Goal: Task Accomplishment & Management: Manage account settings

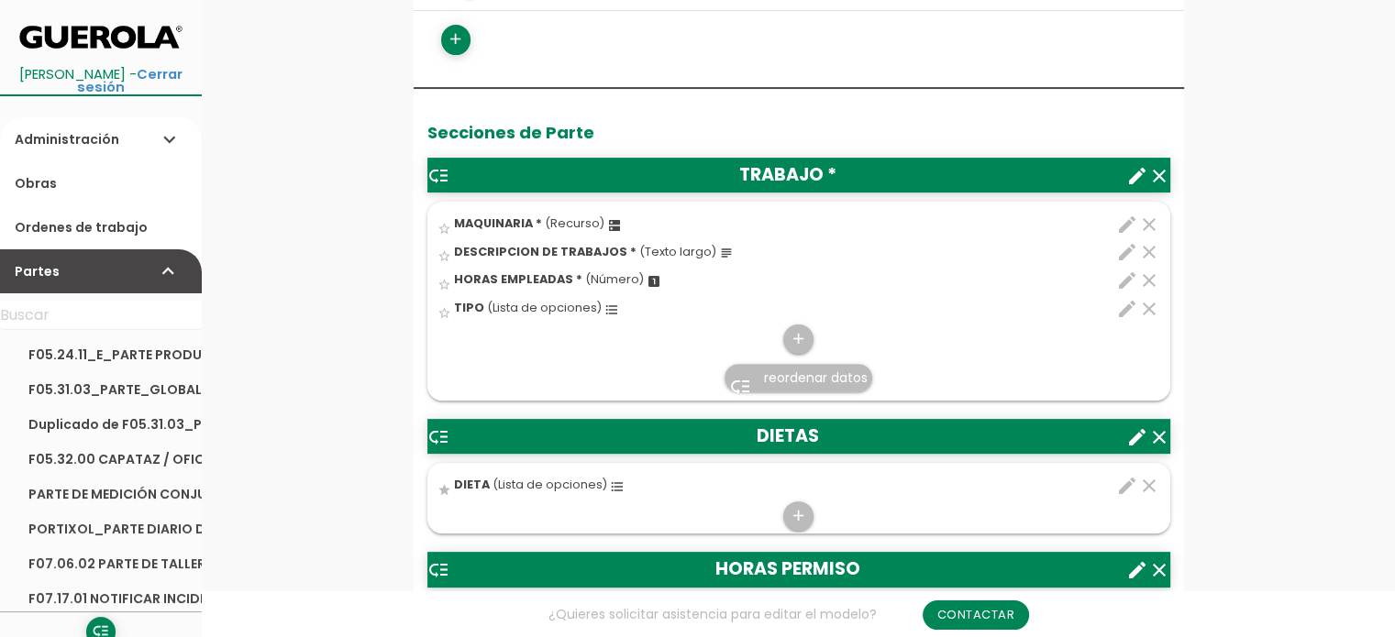
scroll to position [550, 0]
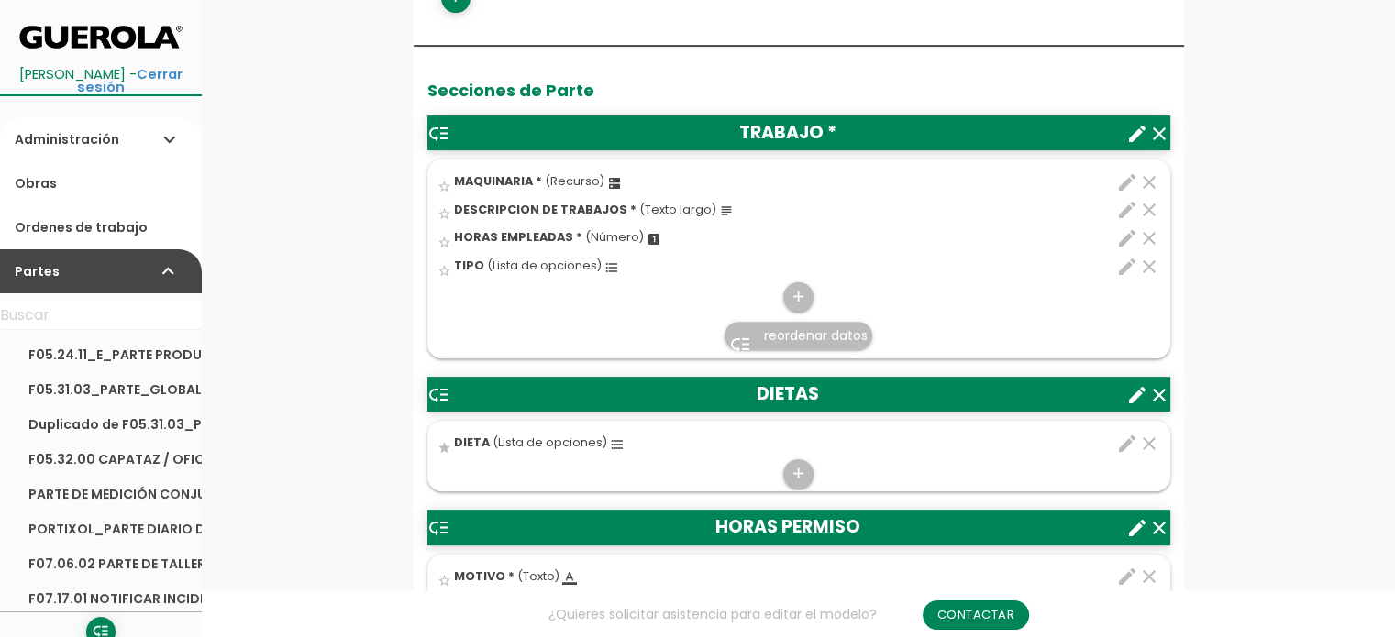
click at [1131, 263] on icon "edit" at bounding box center [1127, 267] width 22 height 22
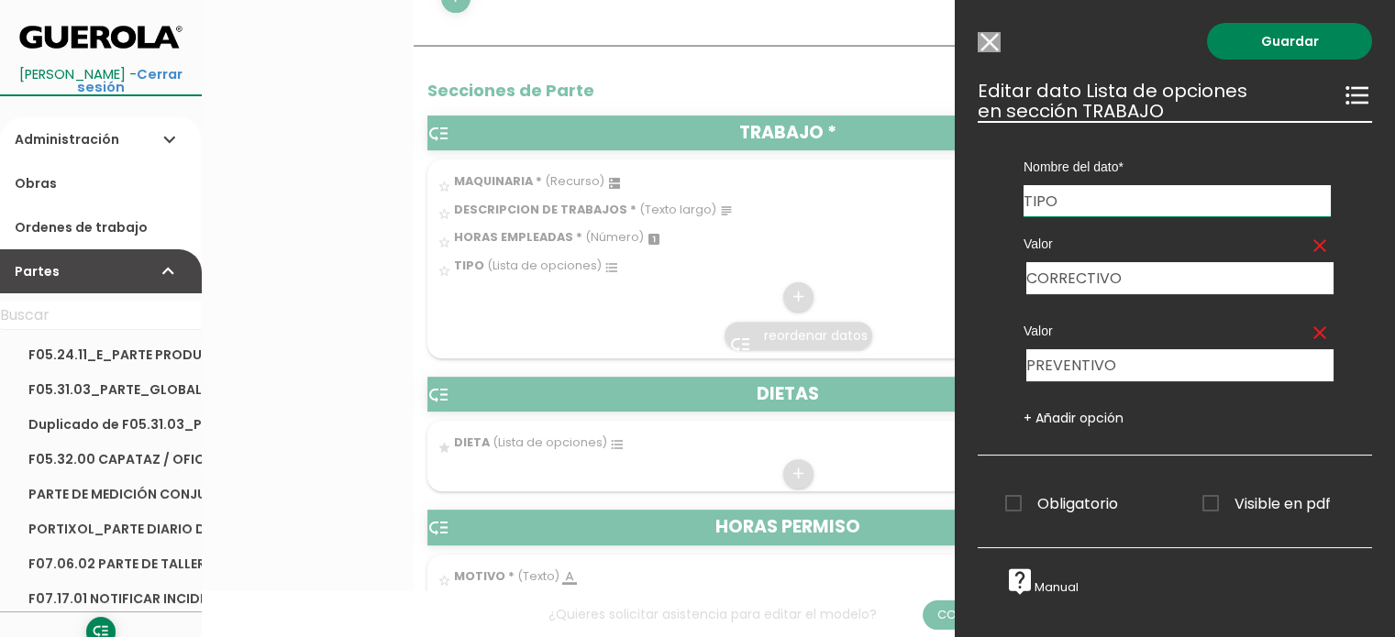
click at [992, 32] on input "Modelo sin Ordenes de trabajo" at bounding box center [989, 42] width 23 height 20
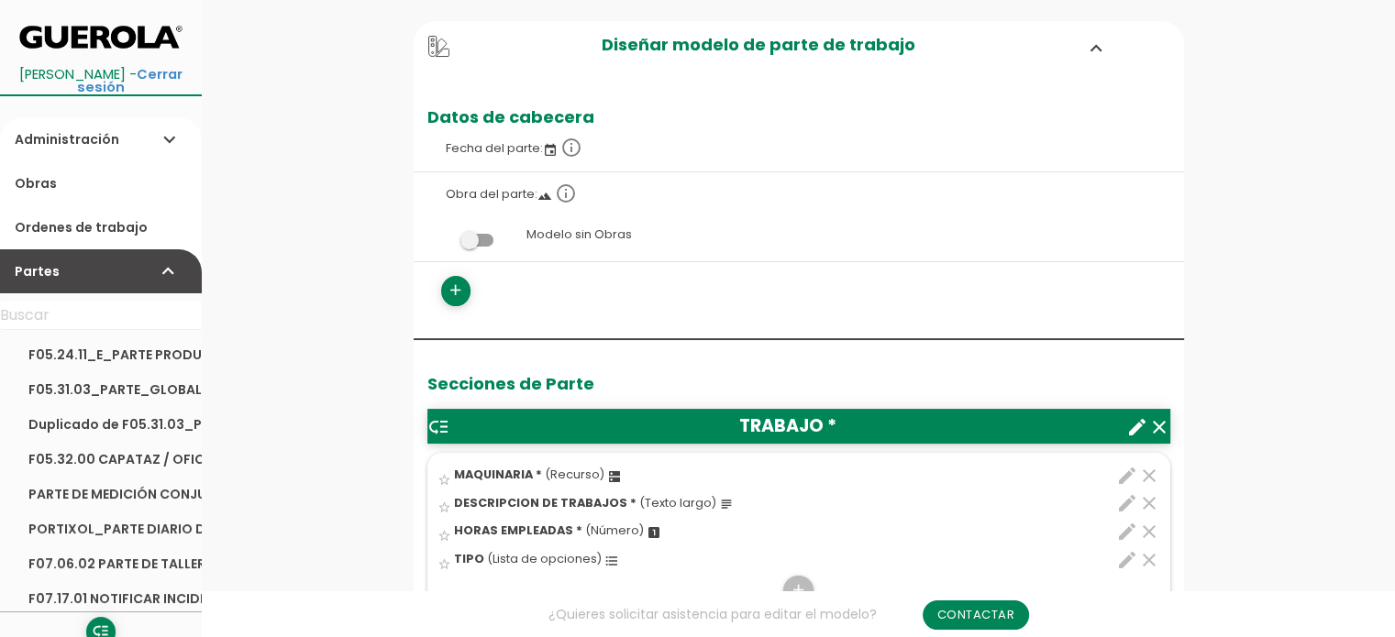
scroll to position [275, 0]
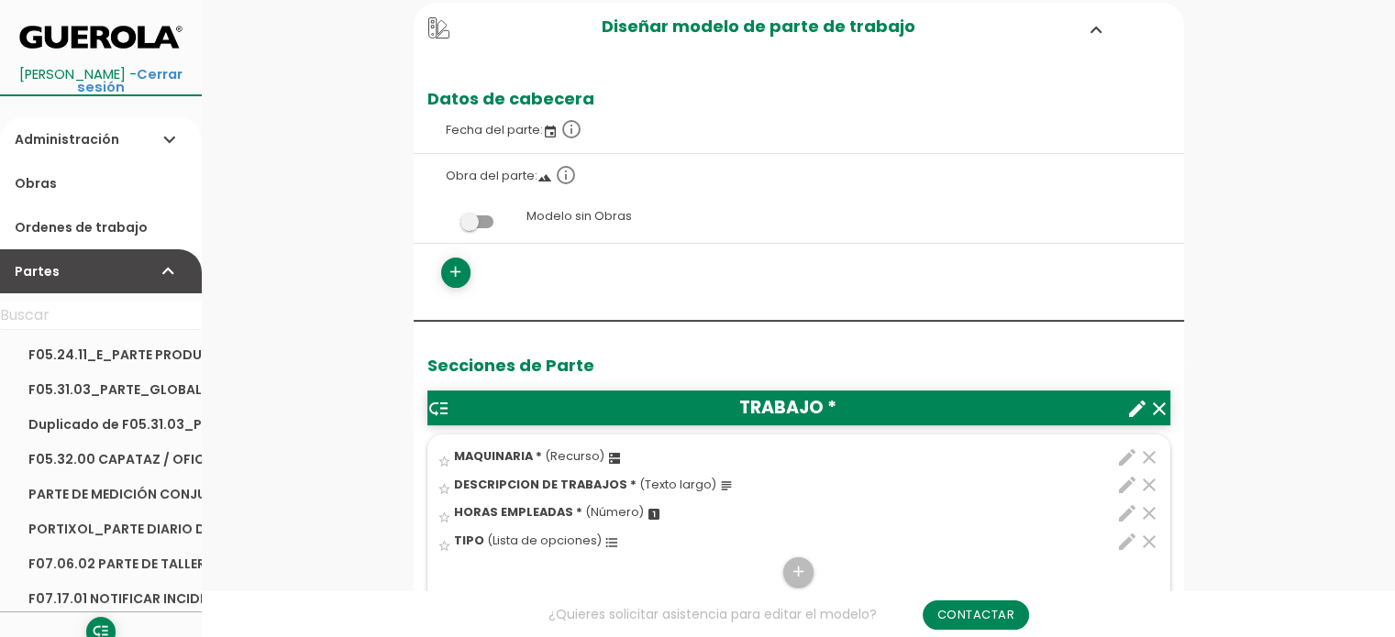
click at [1127, 452] on icon "edit" at bounding box center [1127, 458] width 22 height 22
select select "3699"
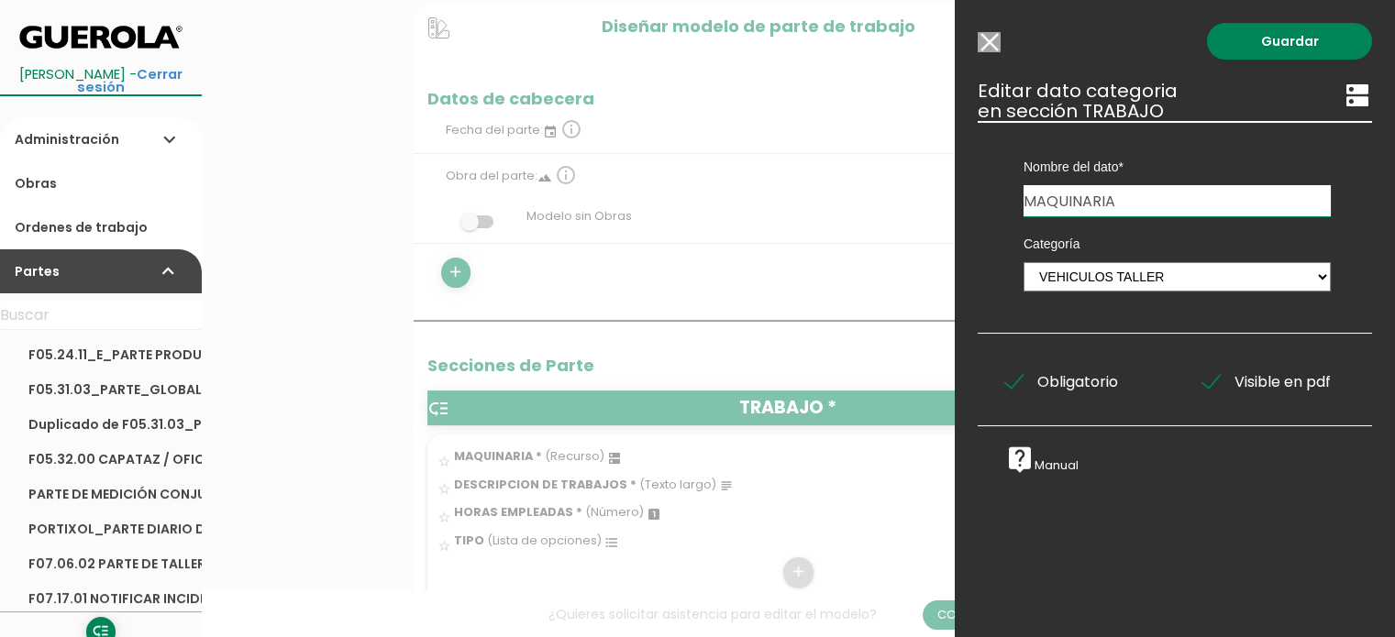
drag, startPoint x: 983, startPoint y: 36, endPoint x: 987, endPoint y: 57, distance: 21.4
click at [984, 37] on input "Modelo sin Ordenes de trabajo" at bounding box center [989, 42] width 23 height 20
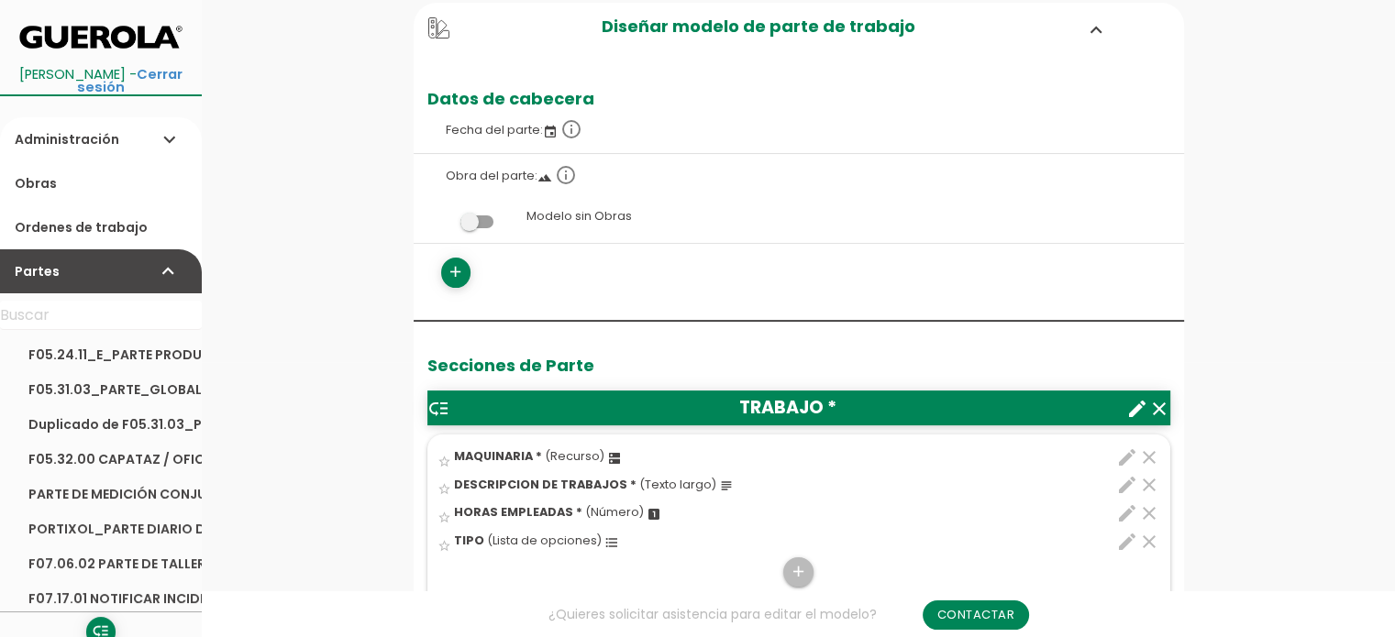
click at [81, 127] on link "Administración expand_more" at bounding box center [101, 139] width 202 height 44
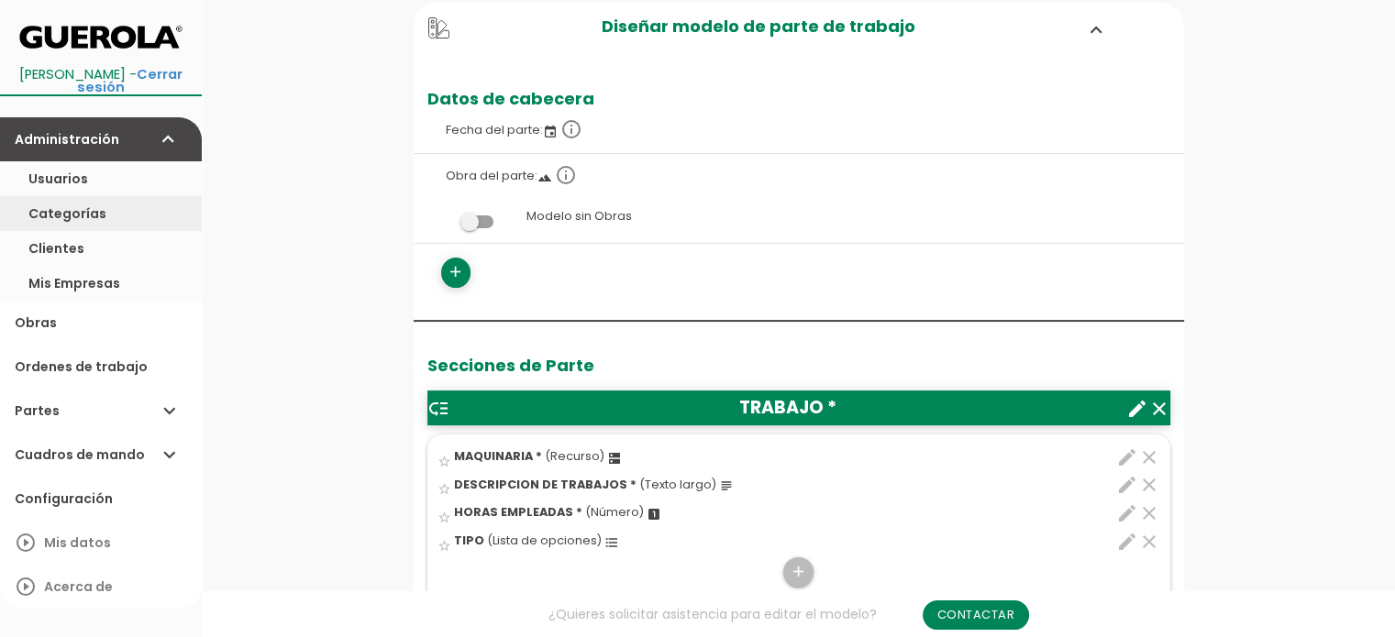
click at [72, 212] on link "Categorías" at bounding box center [101, 213] width 202 height 35
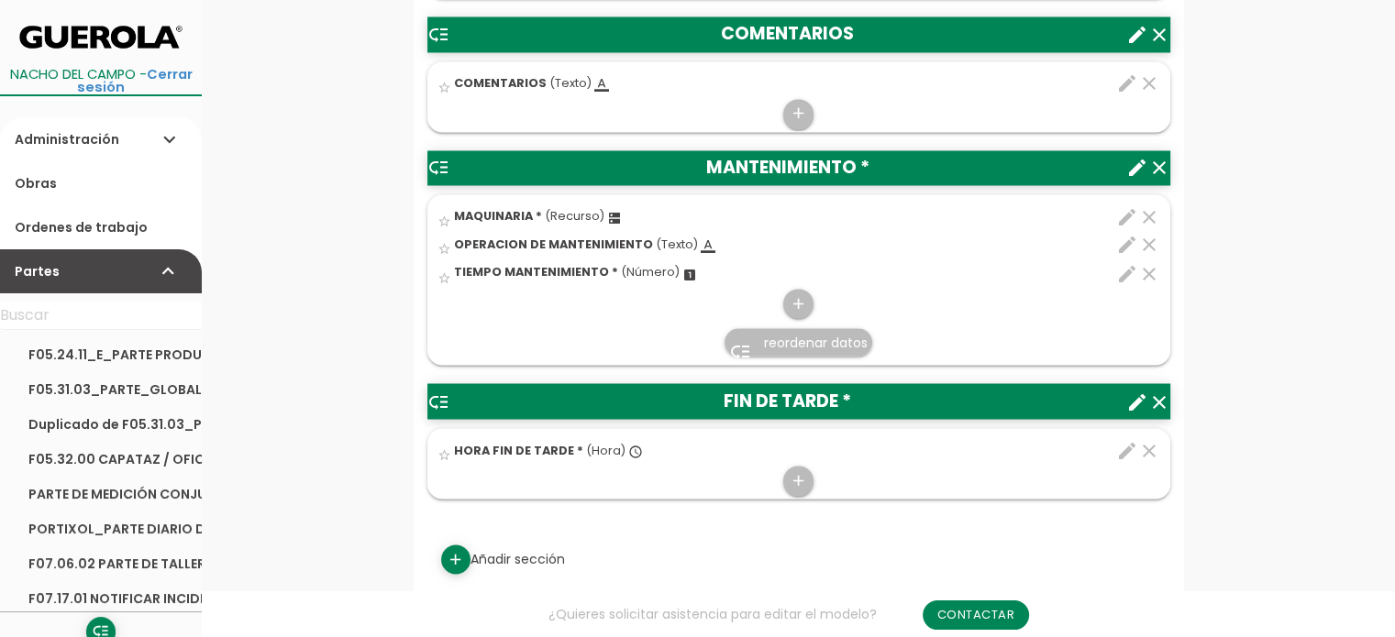
scroll to position [3210, 0]
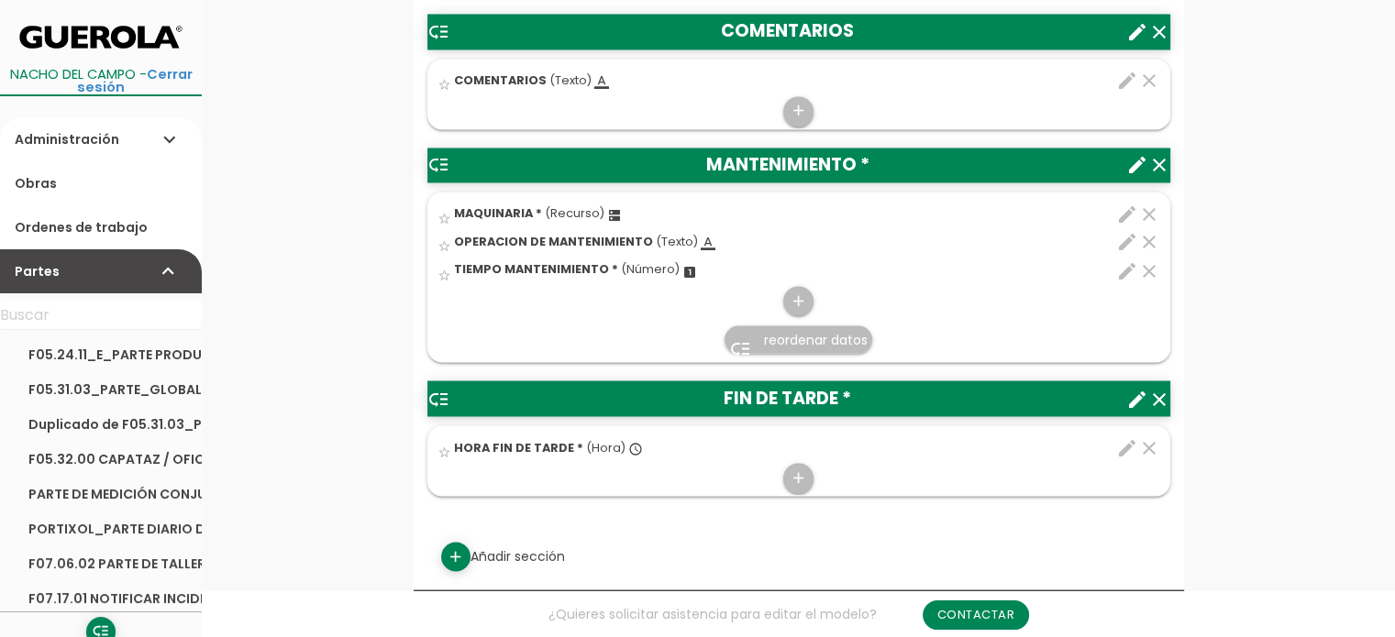
click at [1129, 232] on icon "edit" at bounding box center [1127, 242] width 22 height 22
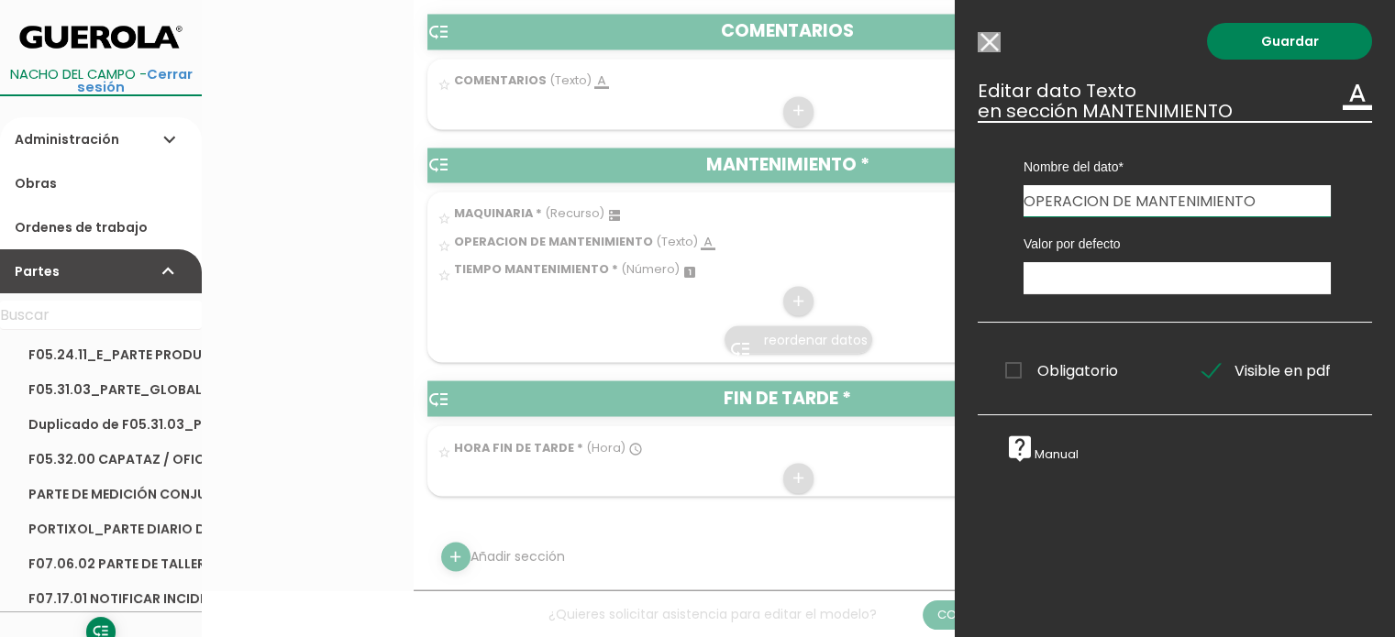
click at [982, 43] on input "Modelo sin Ordenes de trabajo" at bounding box center [989, 42] width 23 height 20
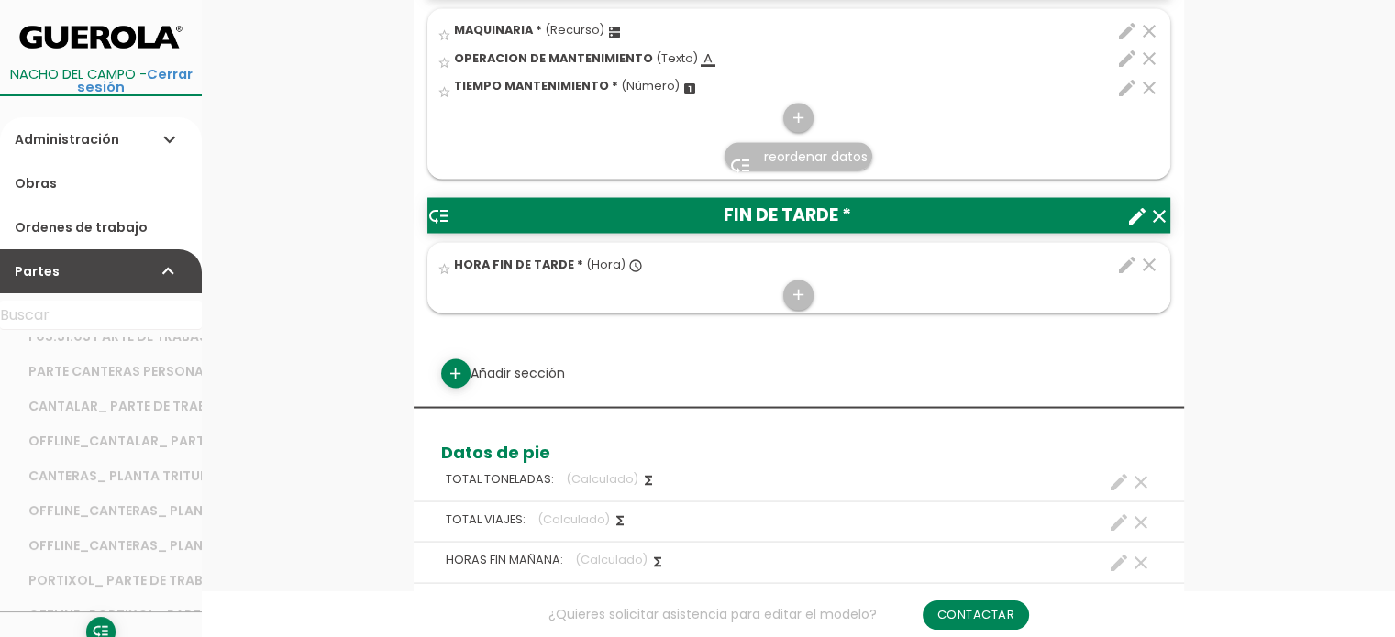
scroll to position [917, 0]
click at [117, 483] on link "OFFLINE_CANTERAS_ PLANTA TRITURACION Y CLASIFICACION - MANTENIMIENTO" at bounding box center [101, 483] width 202 height 35
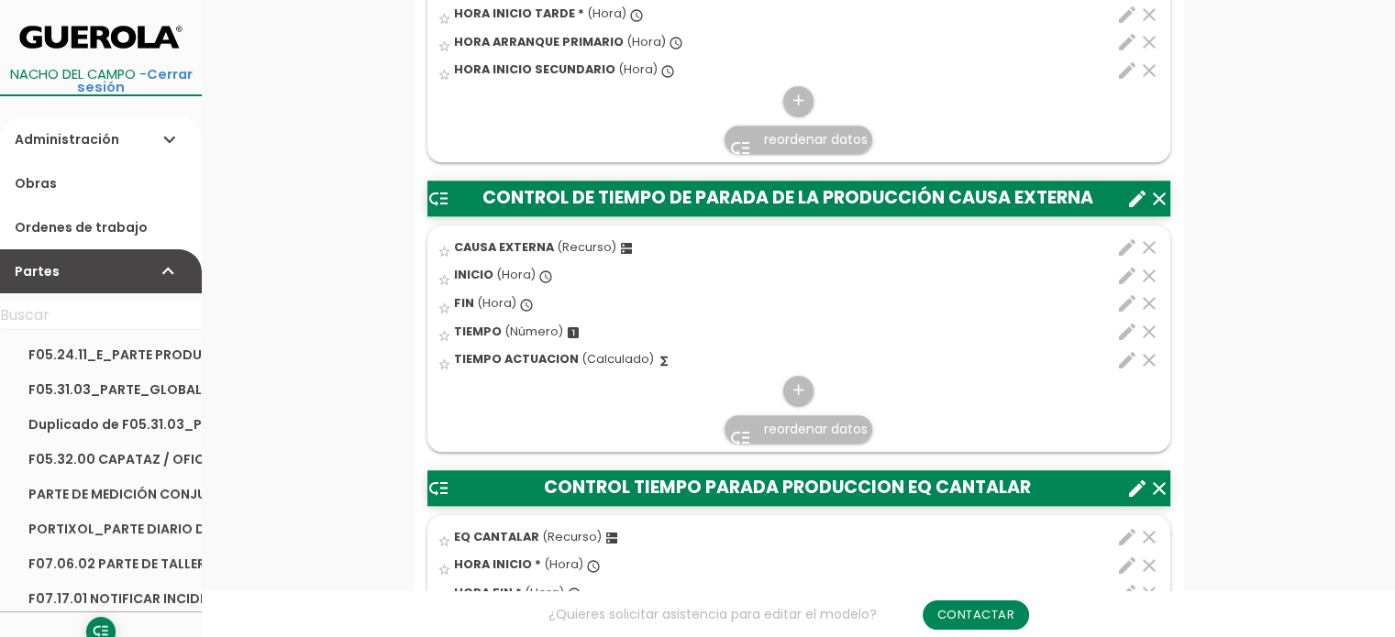
scroll to position [1743, 0]
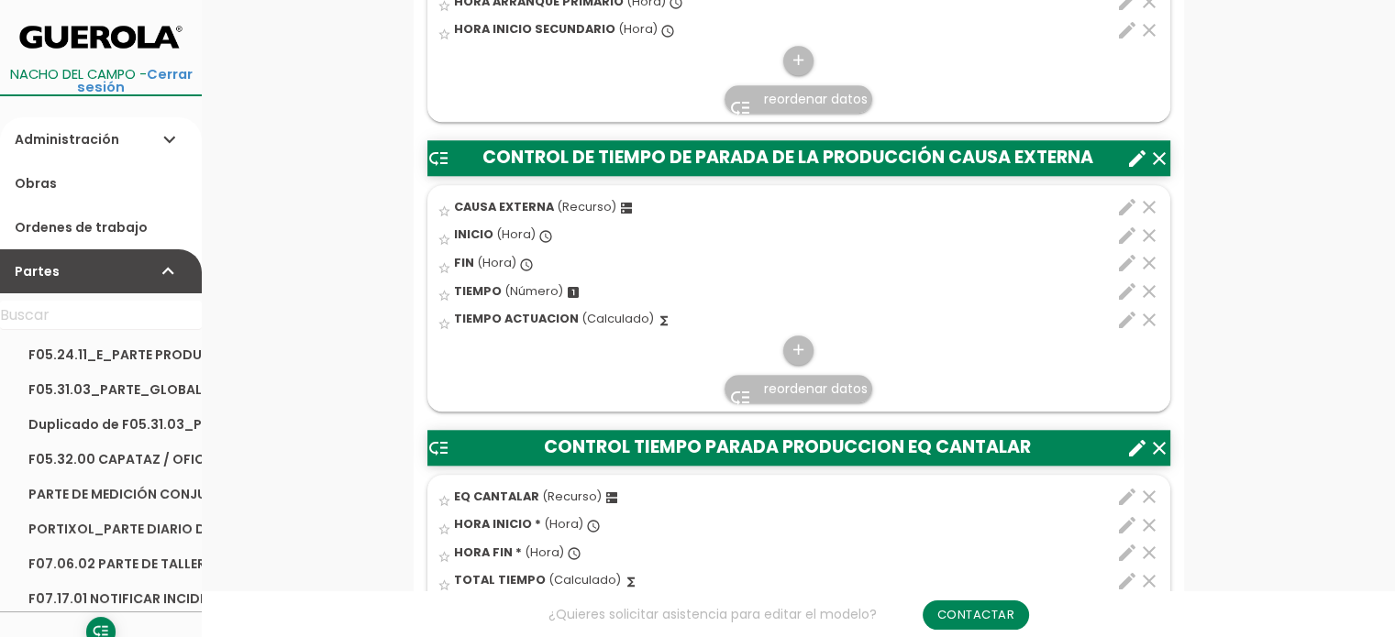
click at [1123, 203] on icon "edit" at bounding box center [1127, 207] width 22 height 22
select select "3352"
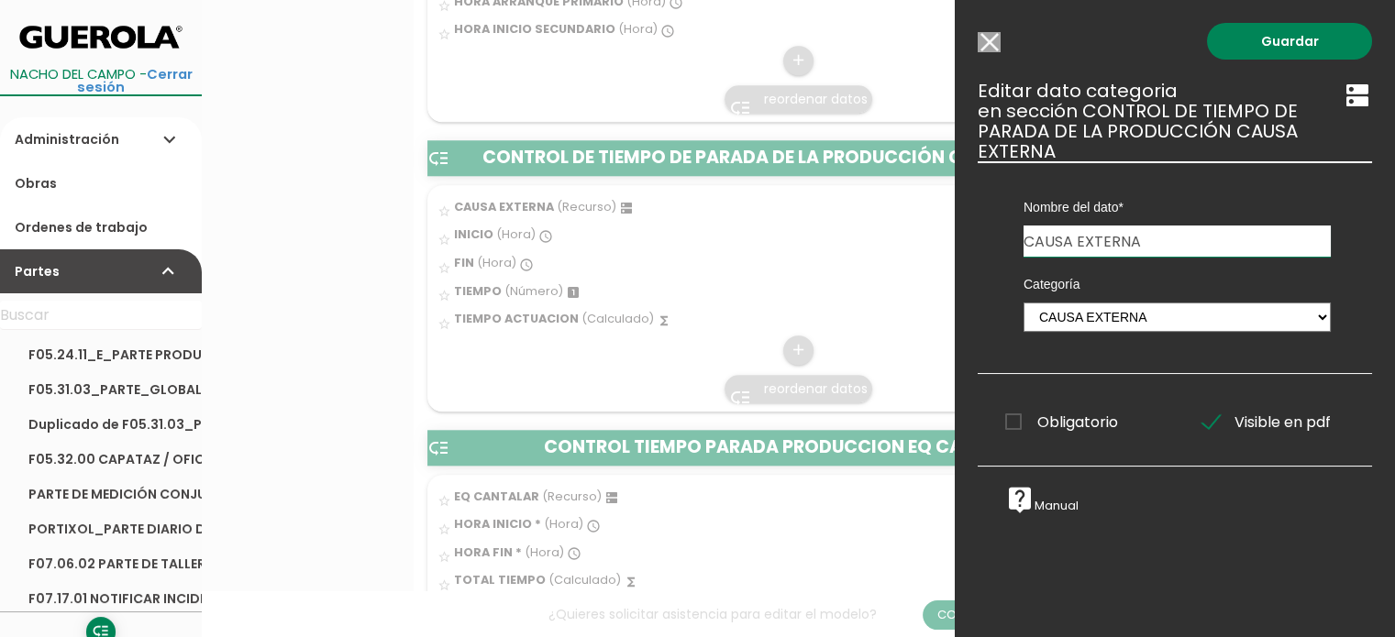
click at [1000, 46] on input "Modelo sin Ordenes de trabajo" at bounding box center [989, 42] width 23 height 20
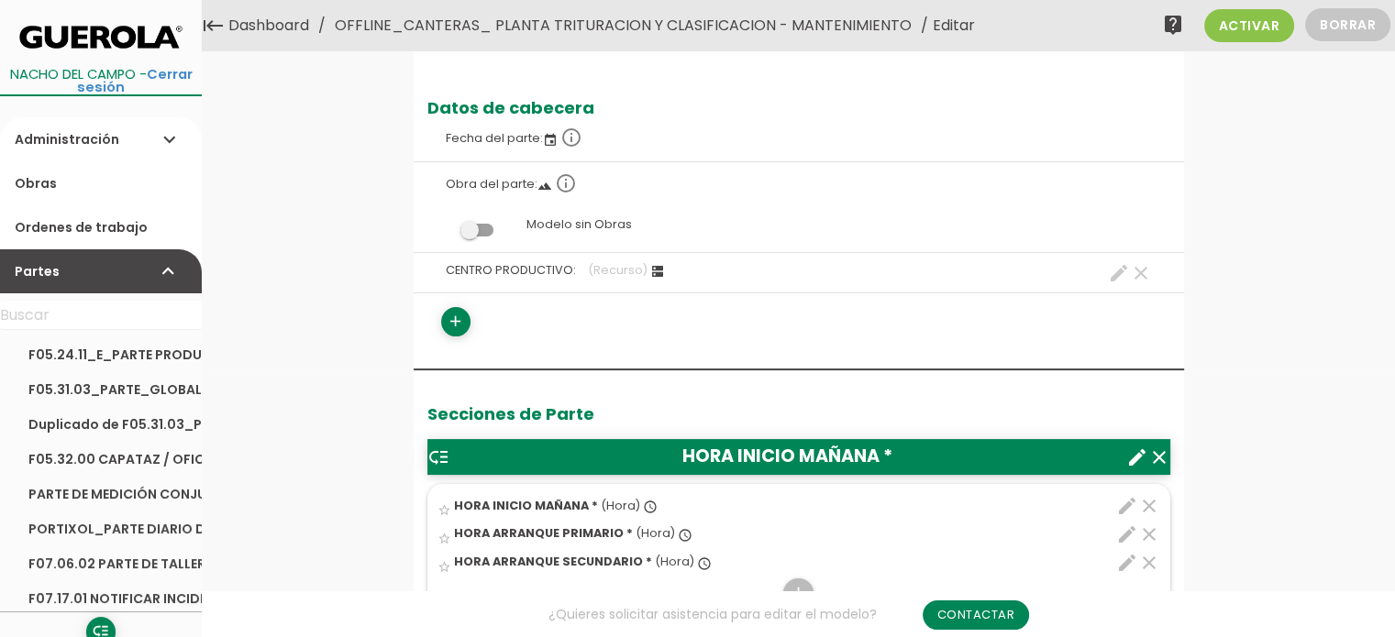
scroll to position [0, 0]
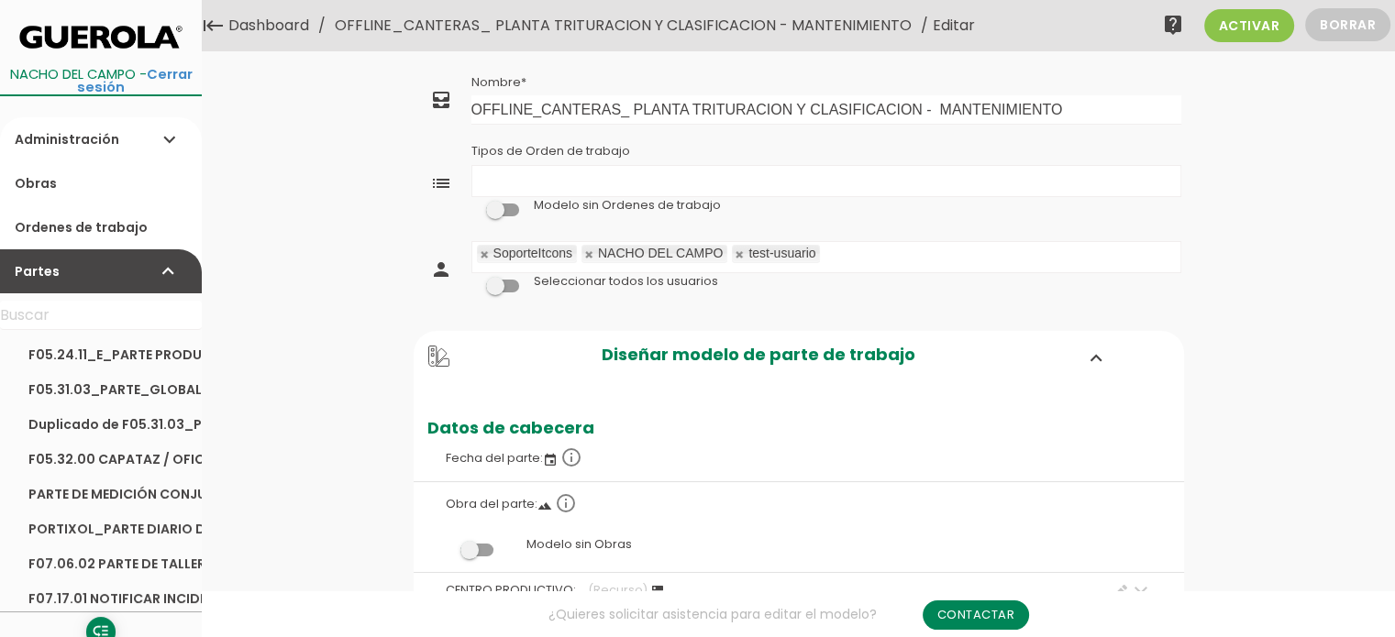
click at [258, 28] on link "Dashboard" at bounding box center [269, 25] width 90 height 51
